Goal: Task Accomplishment & Management: Use online tool/utility

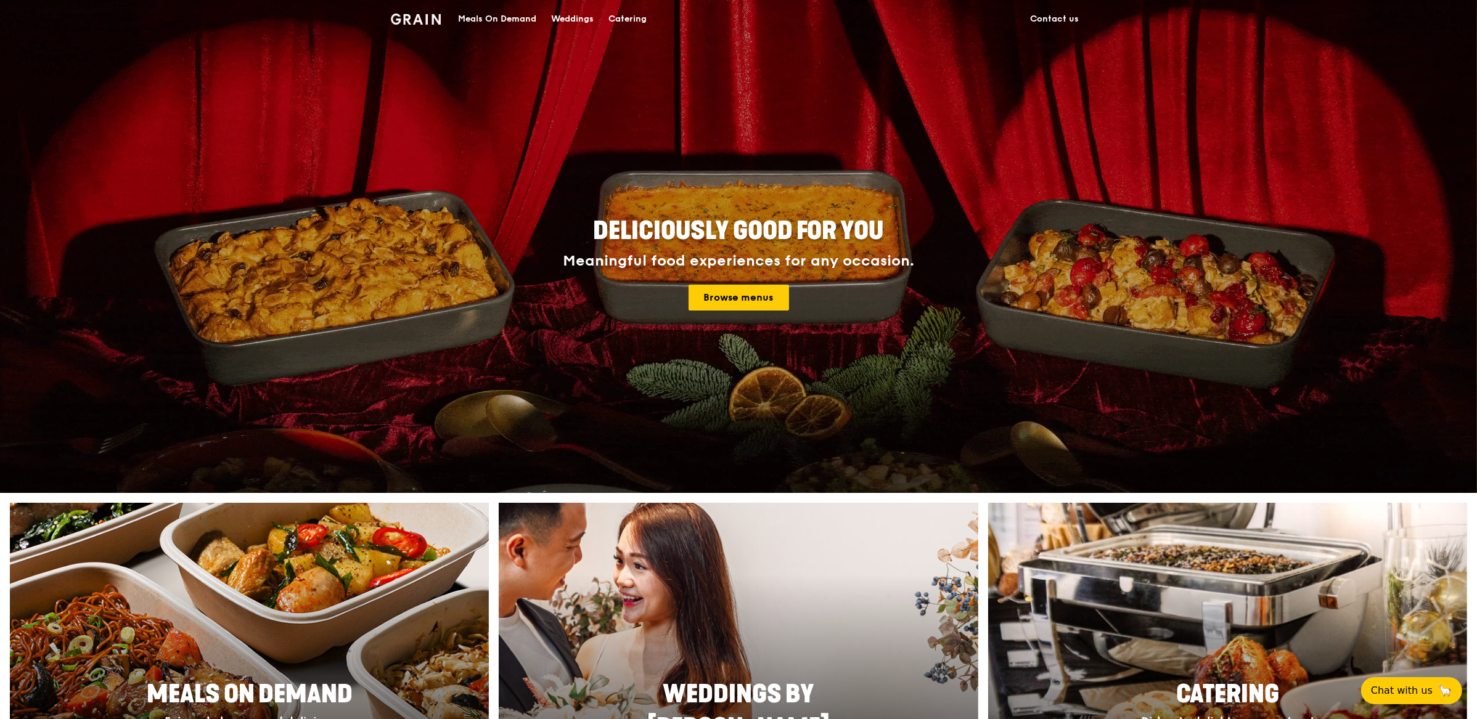
click at [497, 26] on div "Meals On Demand" at bounding box center [497, 19] width 78 height 37
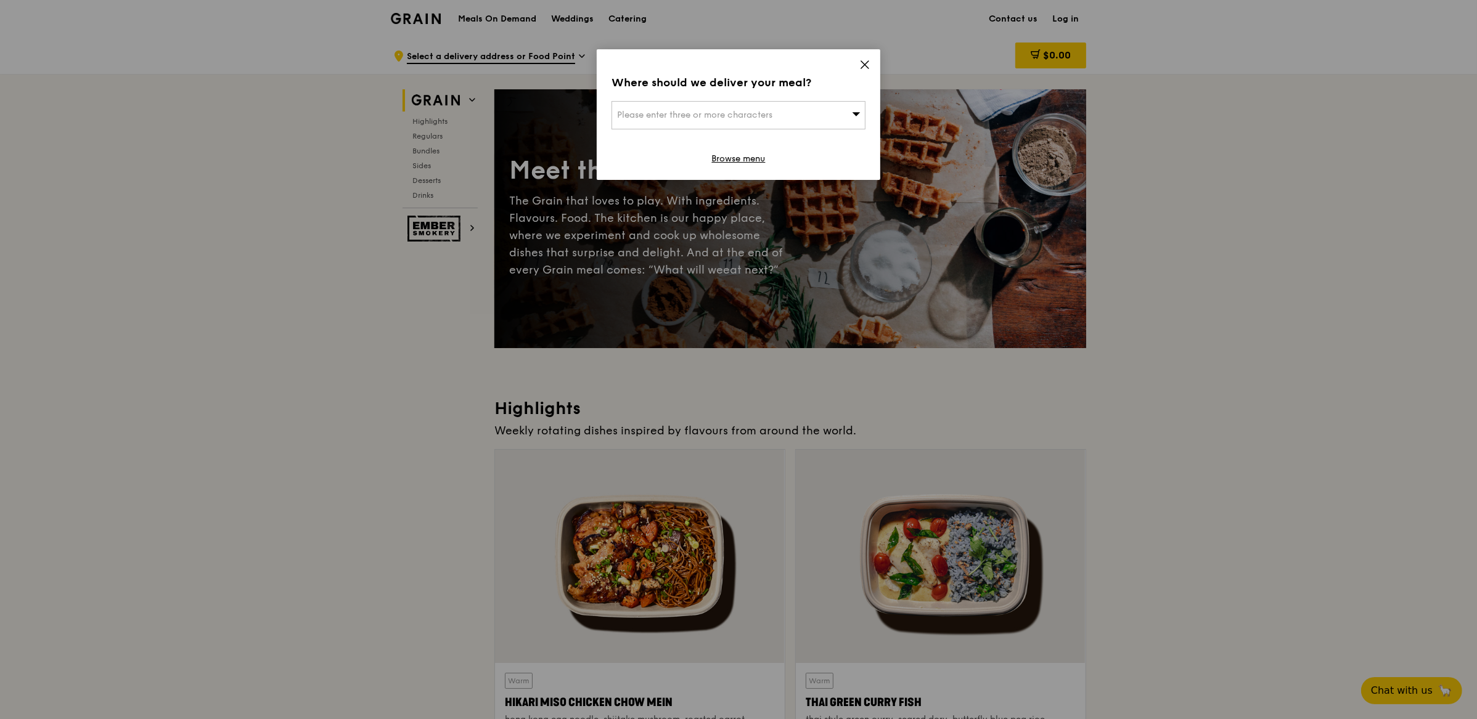
click at [867, 67] on icon at bounding box center [864, 64] width 7 height 7
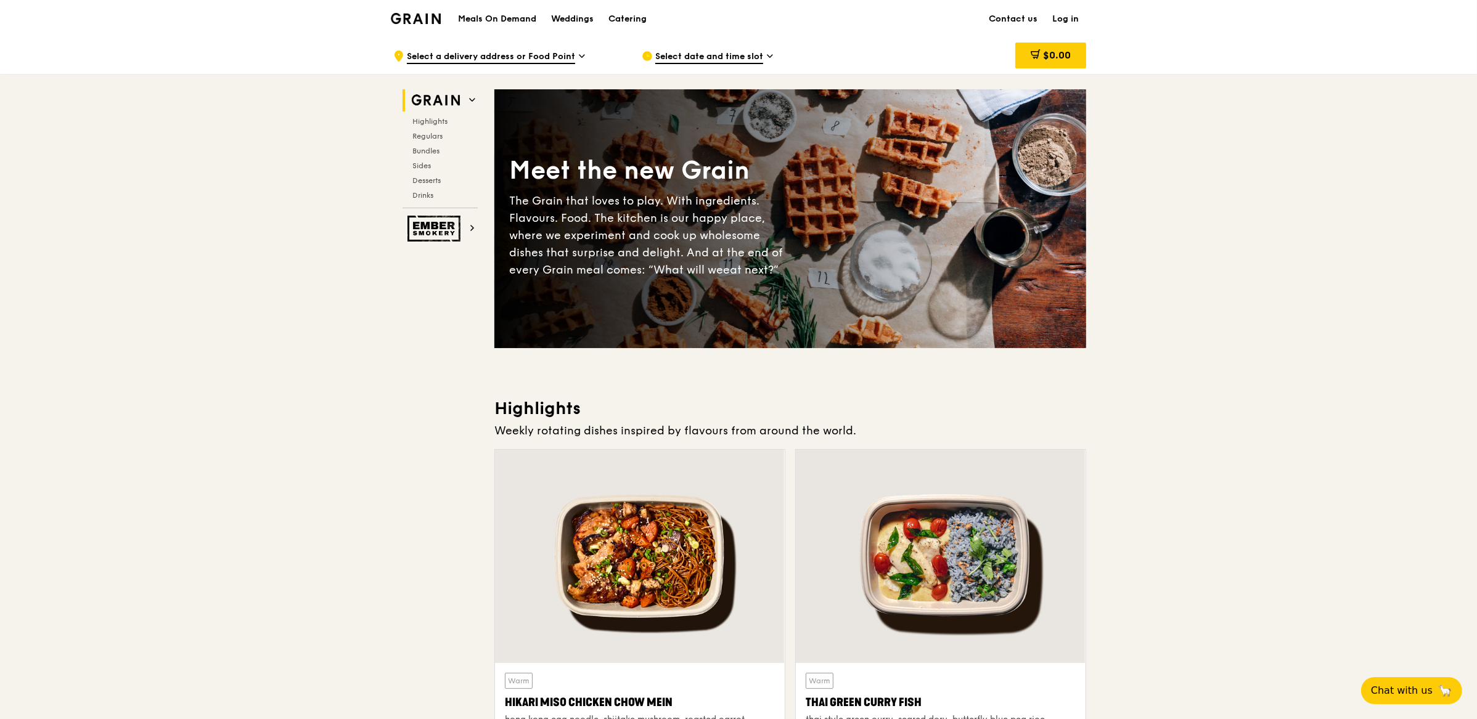
click at [1059, 22] on link "Log in" at bounding box center [1065, 19] width 41 height 37
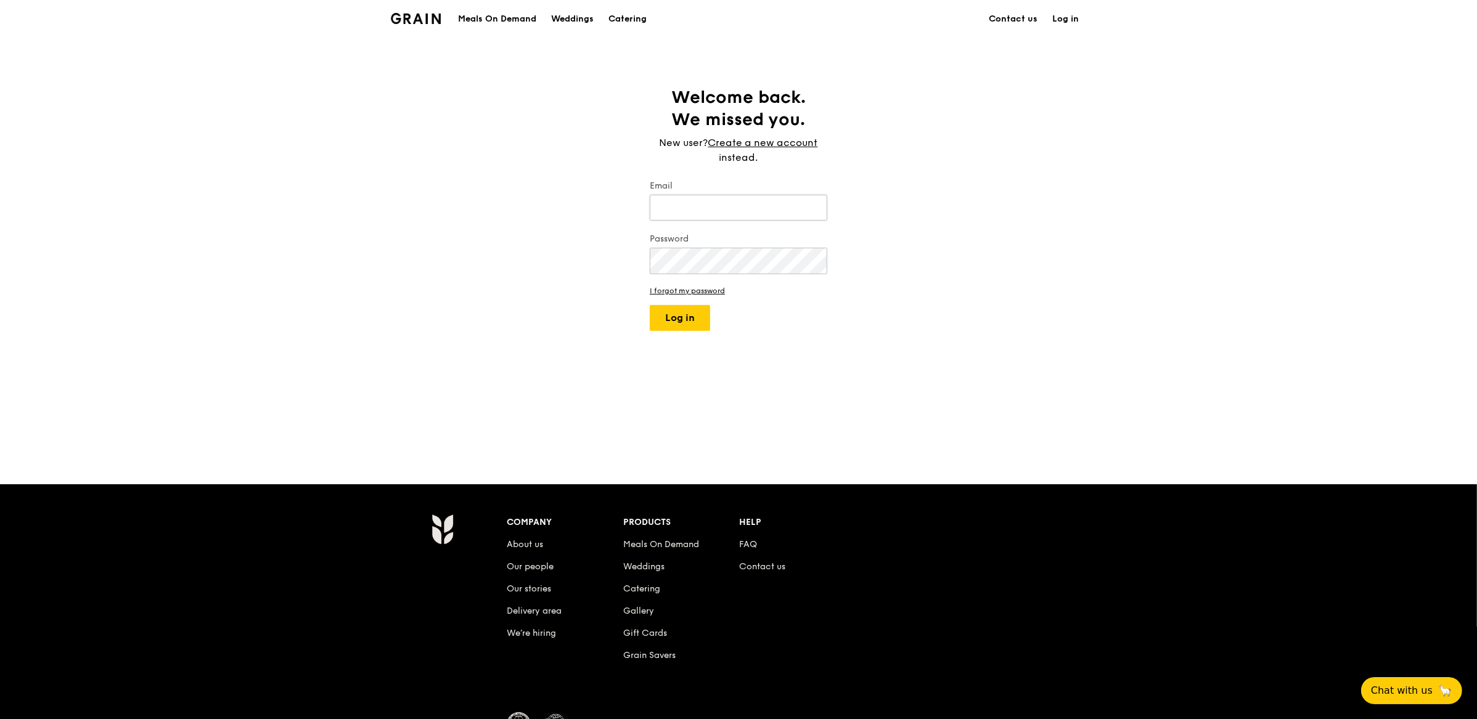
click at [739, 205] on input "Email" at bounding box center [739, 208] width 178 height 26
type input "[EMAIL_ADDRESS][DOMAIN_NAME]"
click at [699, 315] on button "Log in" at bounding box center [680, 318] width 60 height 26
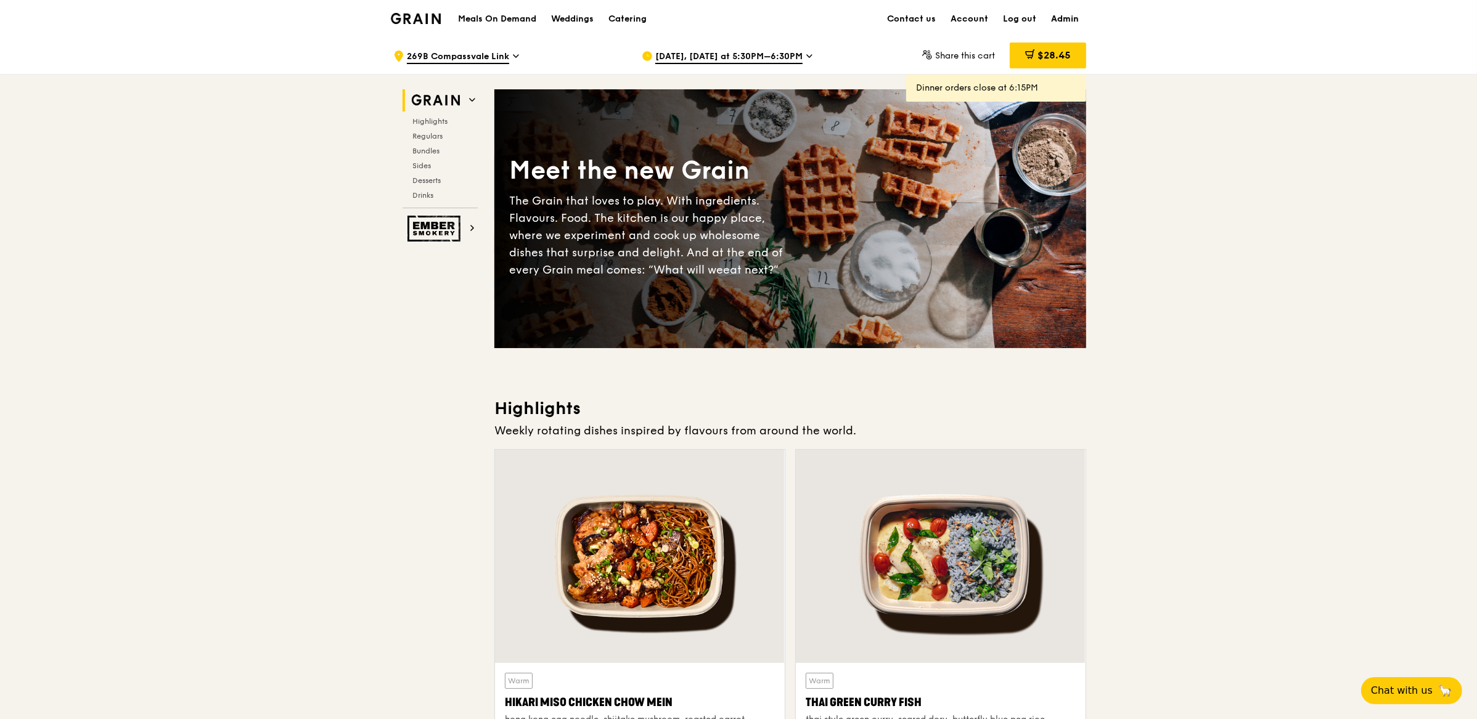
click at [1074, 19] on link "Admin" at bounding box center [1065, 19] width 43 height 37
select select "100"
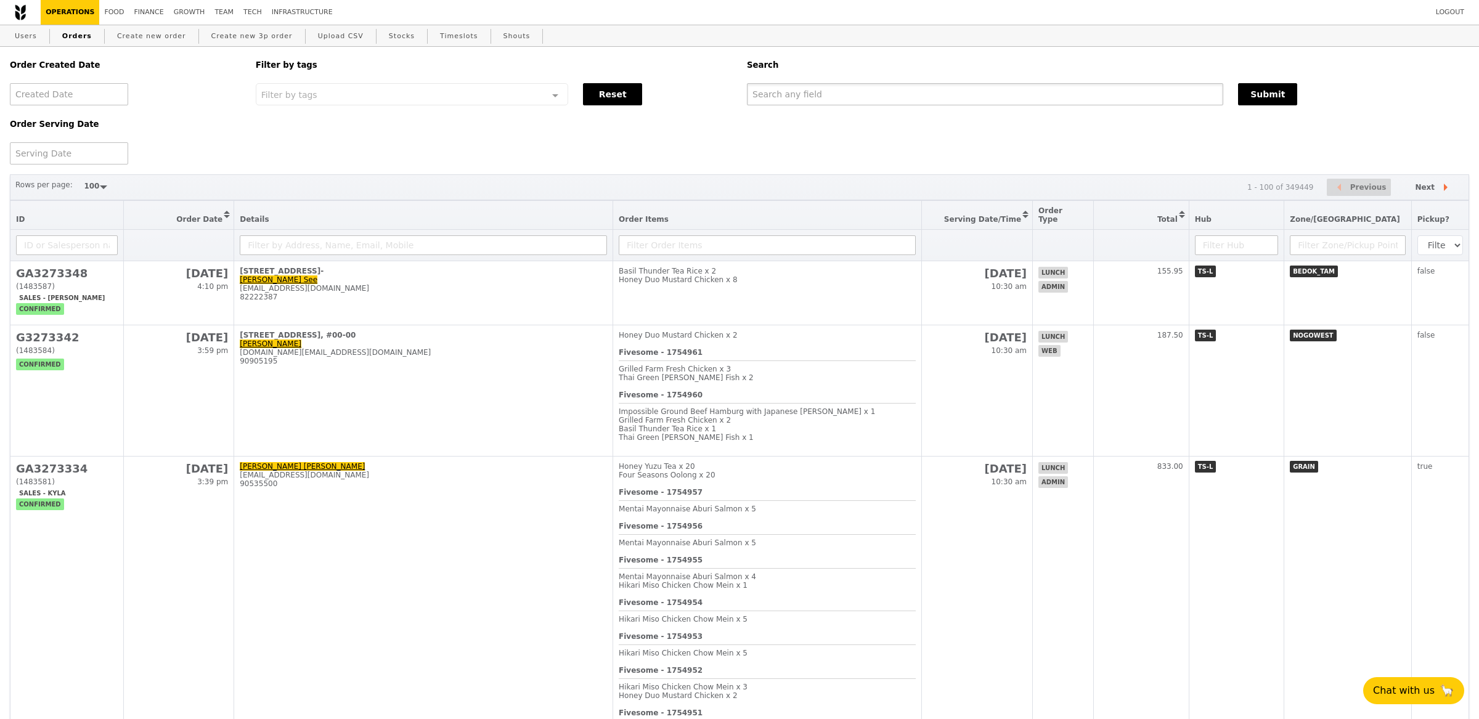
click at [824, 93] on input "text" at bounding box center [985, 94] width 477 height 22
paste input "#G3272370"
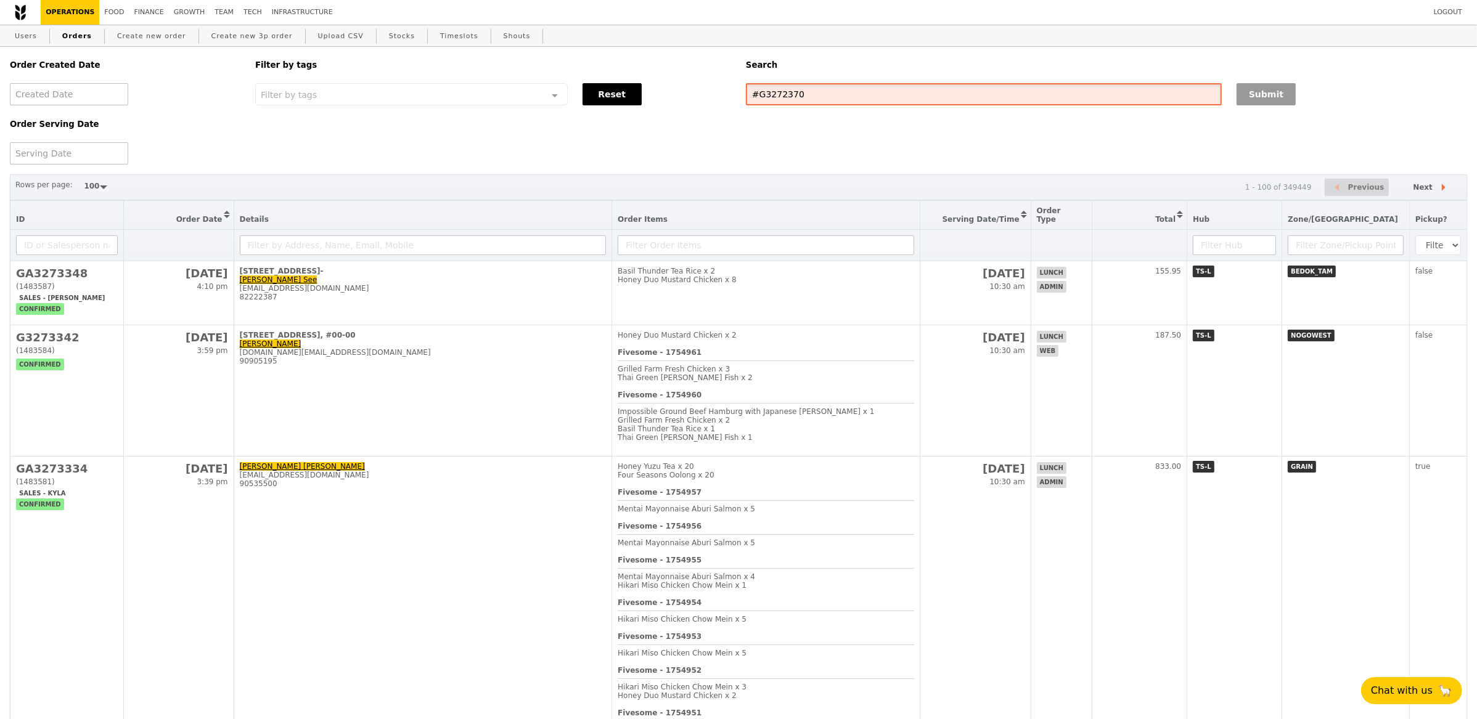
type input "#G3272370"
click at [1262, 95] on button "Submit" at bounding box center [1266, 94] width 59 height 22
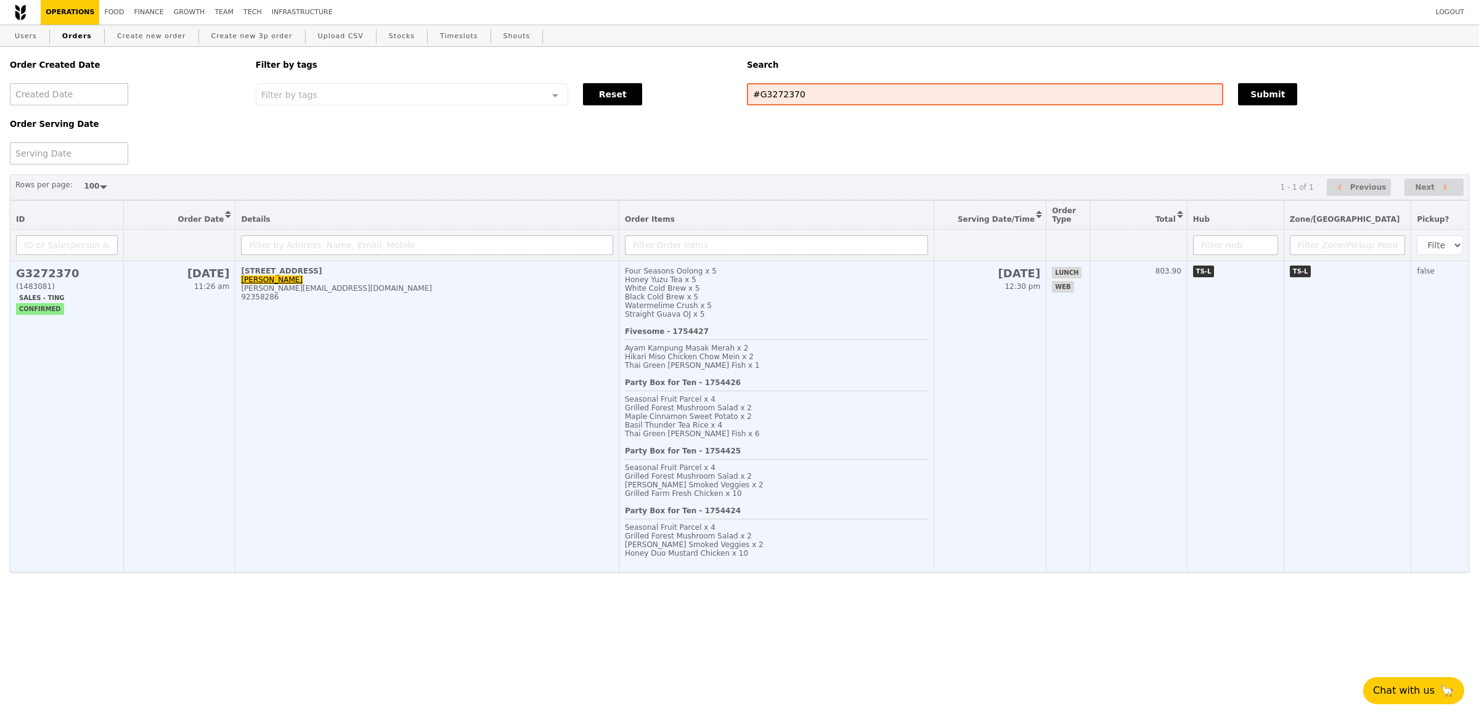
click at [312, 273] on div "[STREET_ADDRESS]" at bounding box center [427, 271] width 372 height 9
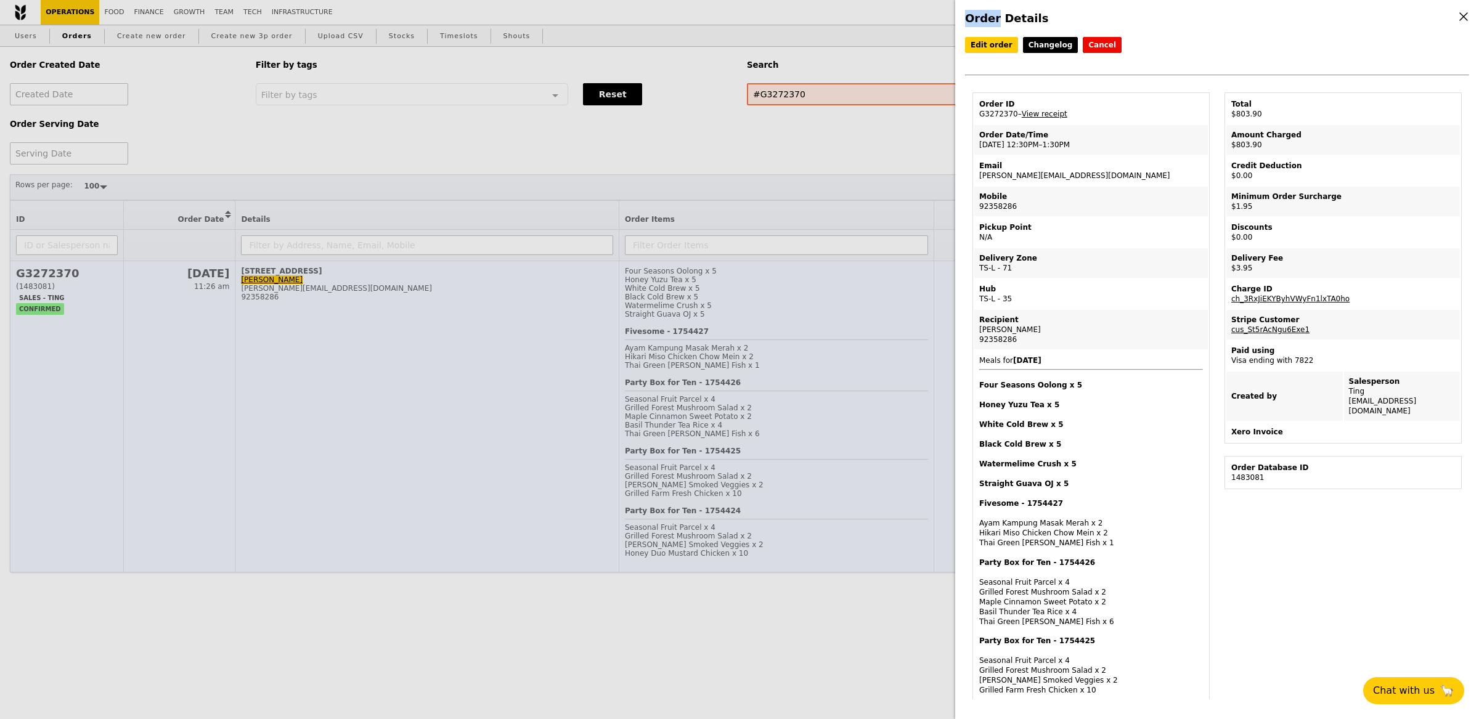
click at [312, 273] on div "Order Details Edit order Changelog Cancel Order ID G3272370 – View receipt Orde…" at bounding box center [739, 359] width 1479 height 719
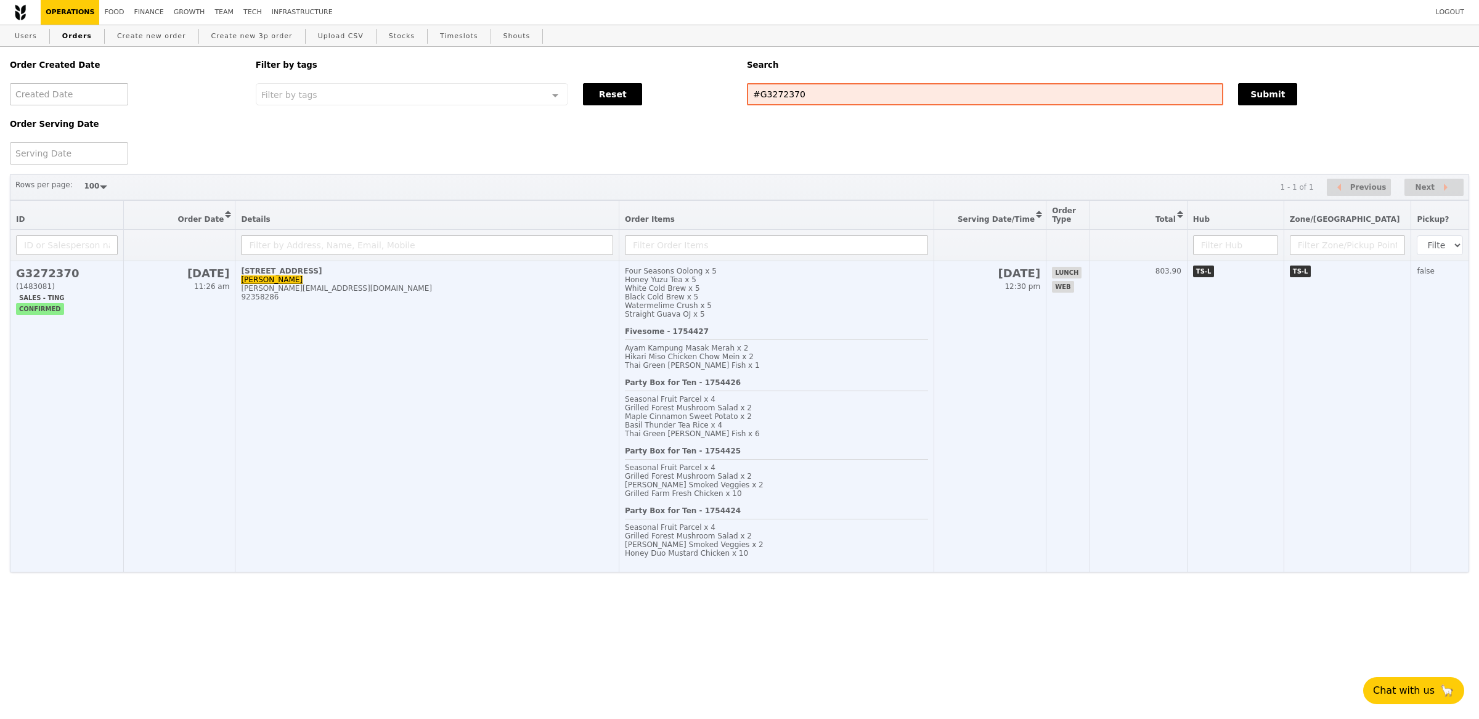
click at [312, 276] on div "[STREET_ADDRESS]" at bounding box center [427, 271] width 372 height 9
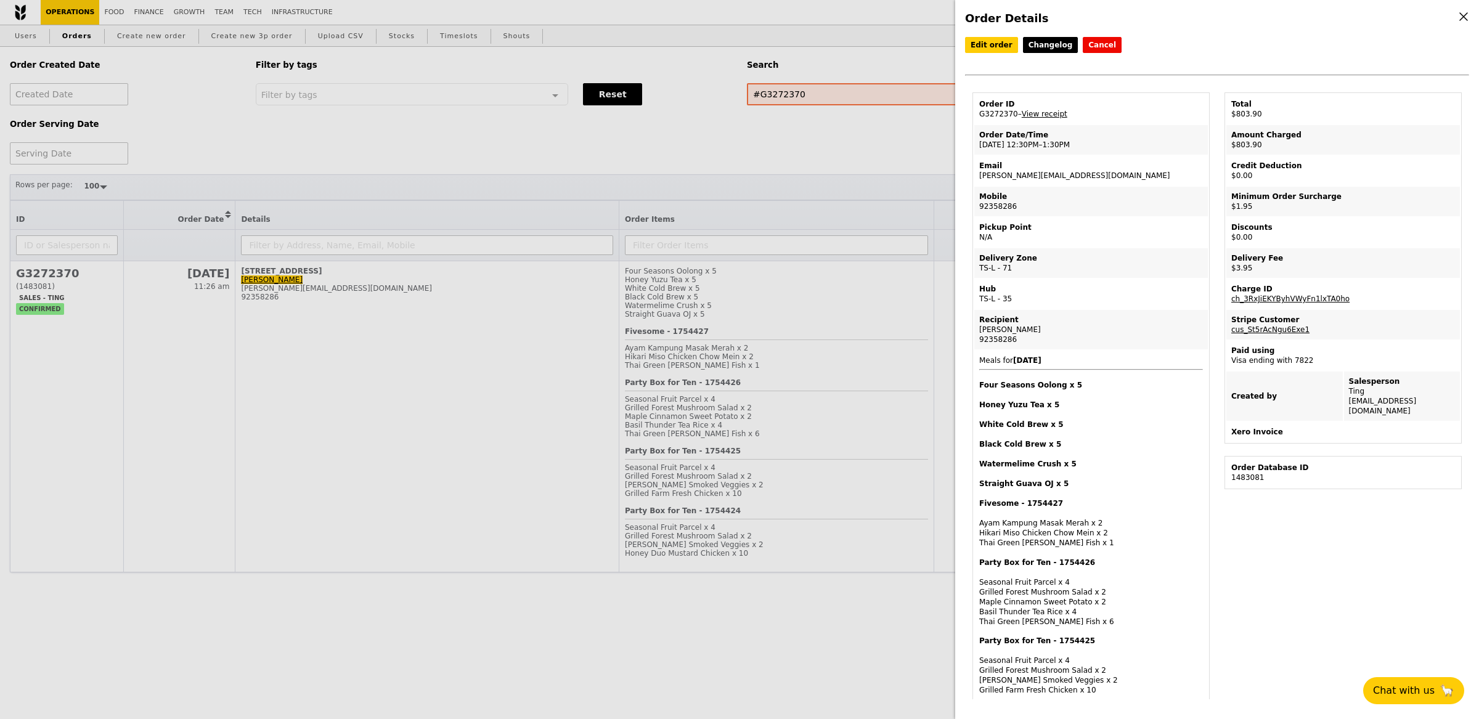
drag, startPoint x: 1232, startPoint y: 356, endPoint x: 1338, endPoint y: 359, distance: 106.1
click at [1338, 359] on td "Paid using Visa ending with 7822" at bounding box center [1344, 356] width 234 height 30
copy td "Visa ending with 7822"
